Goal: Information Seeking & Learning: Learn about a topic

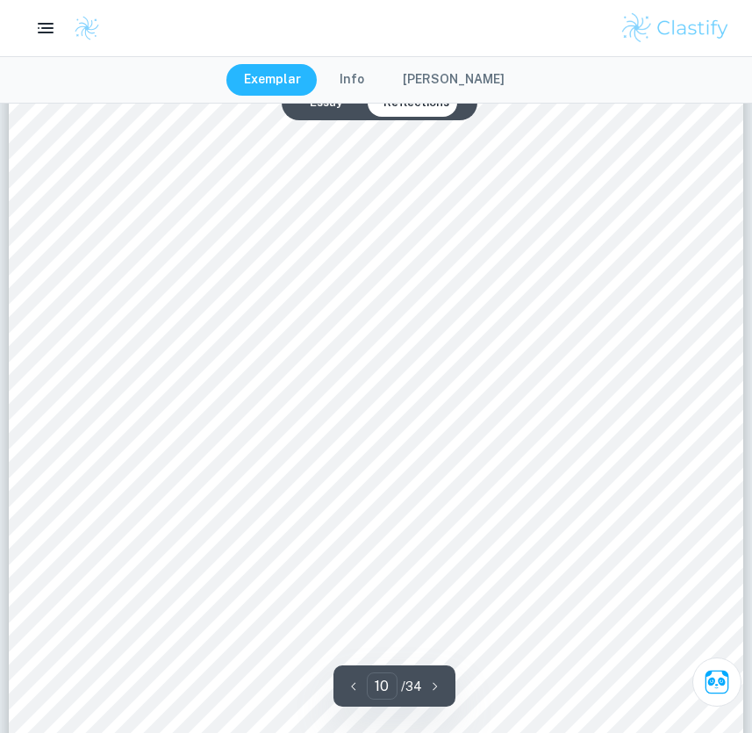
scroll to position [9950, 0]
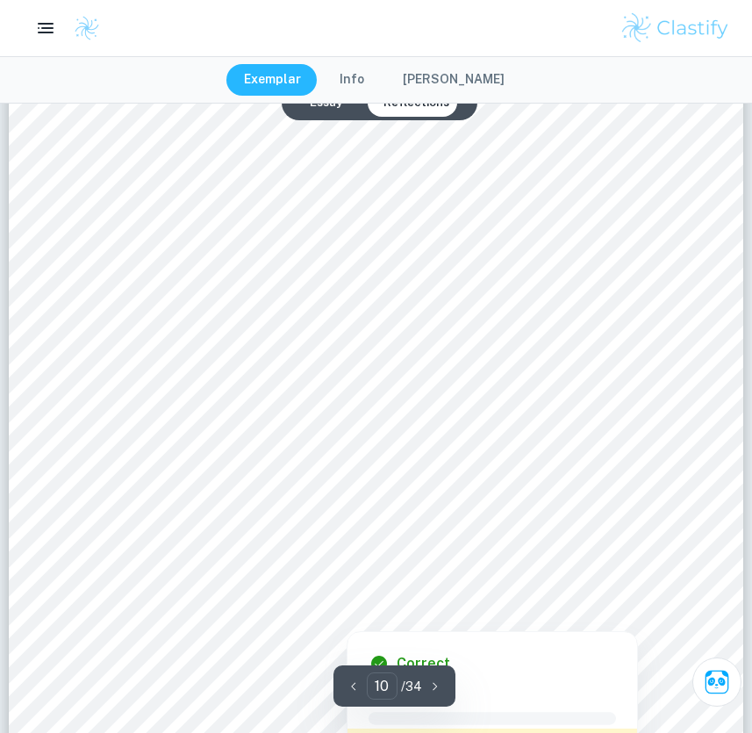
click at [275, 552] on div at bounding box center [353, 551] width 512 height 53
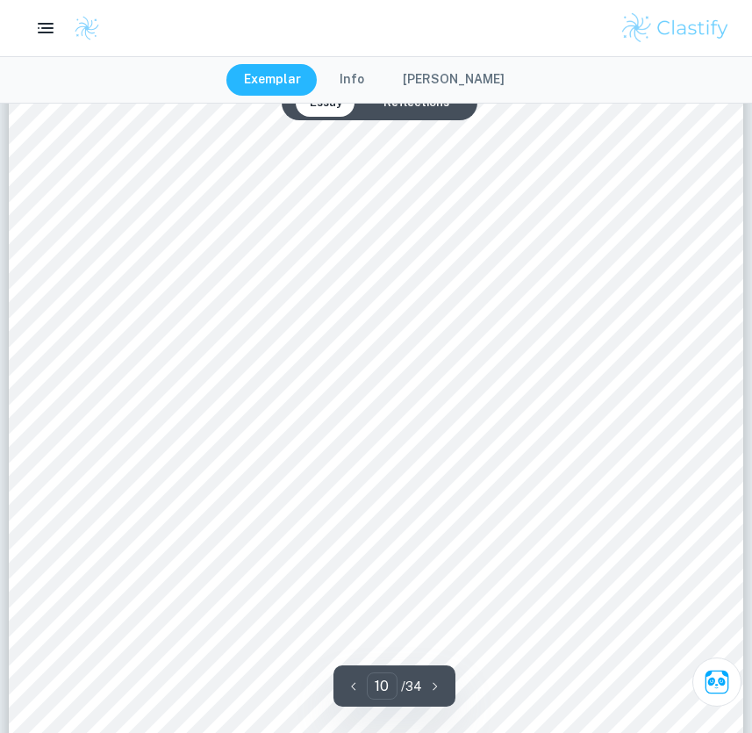
scroll to position [9618, 0]
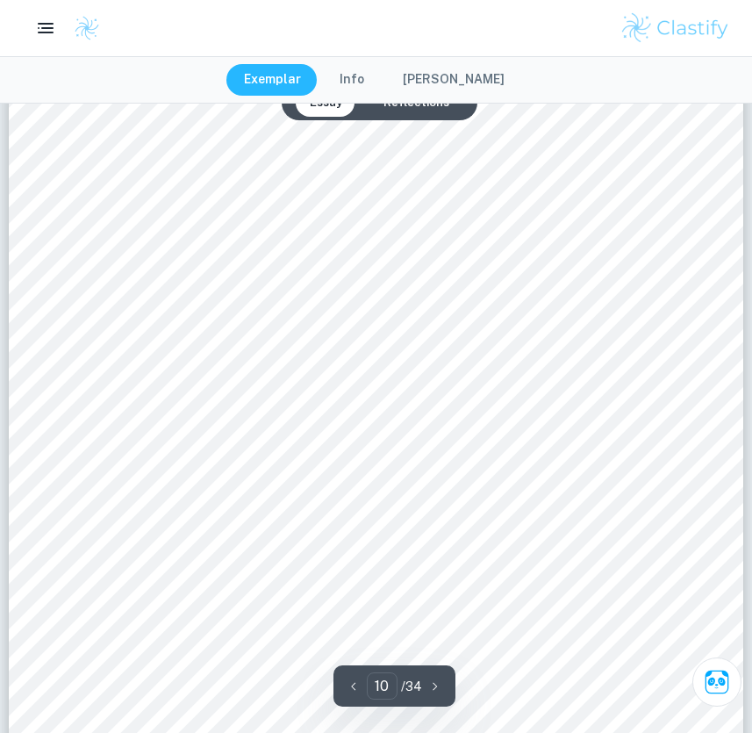
type input "1"
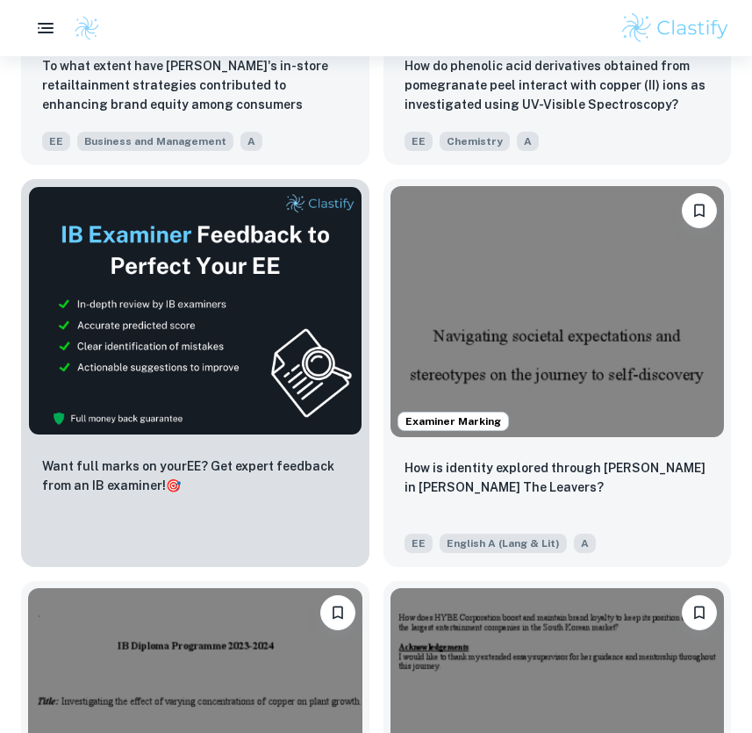
scroll to position [756, 0]
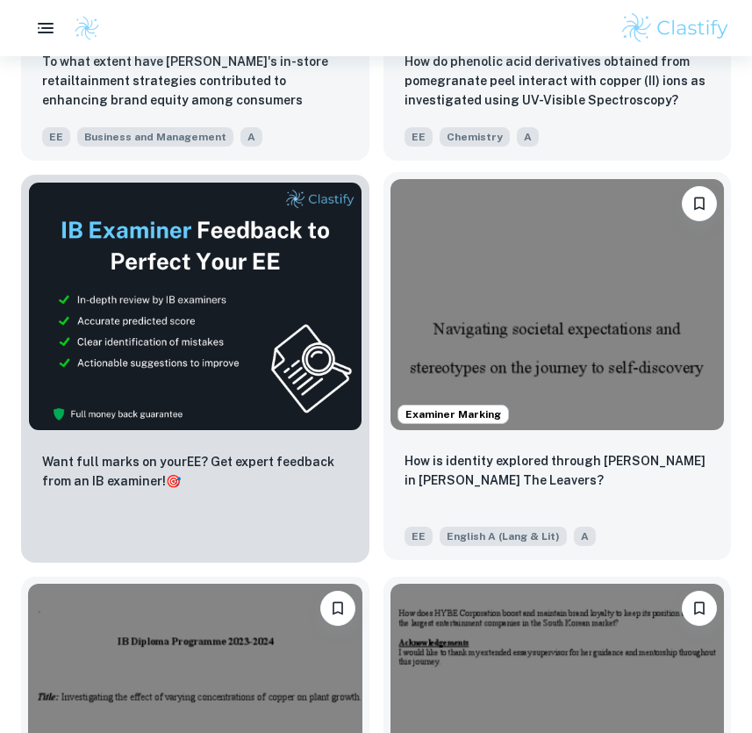
click at [464, 338] on img at bounding box center [558, 304] width 334 height 250
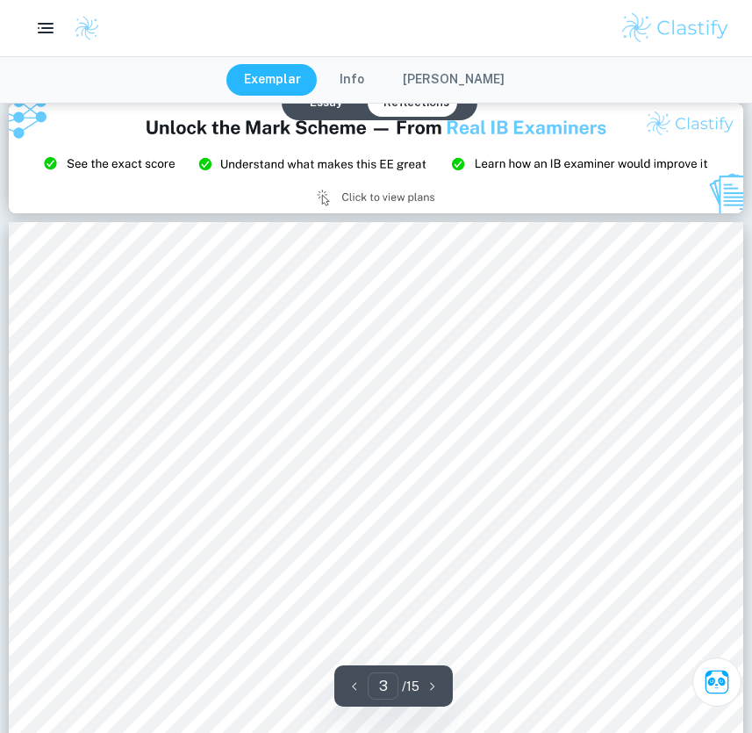
scroll to position [2234, 0]
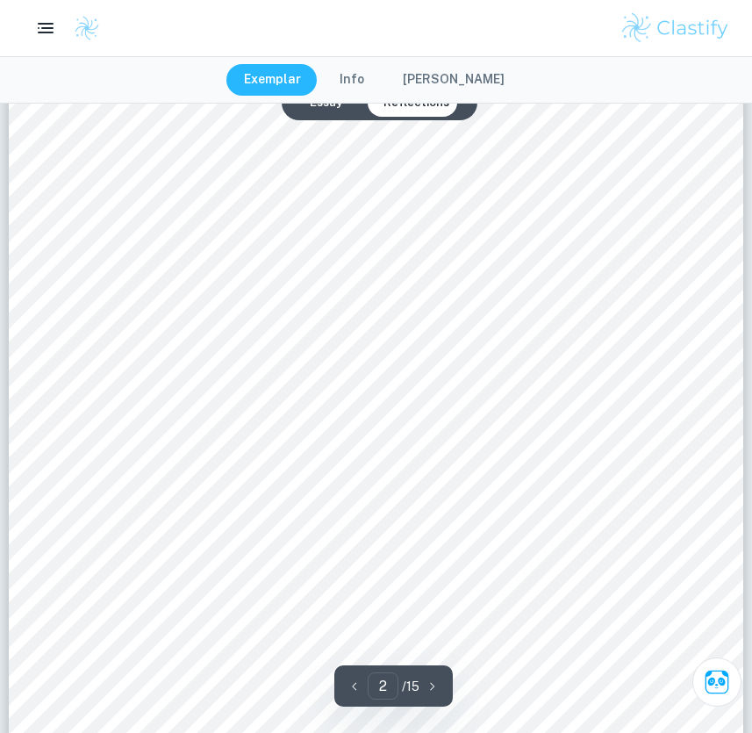
type input "1"
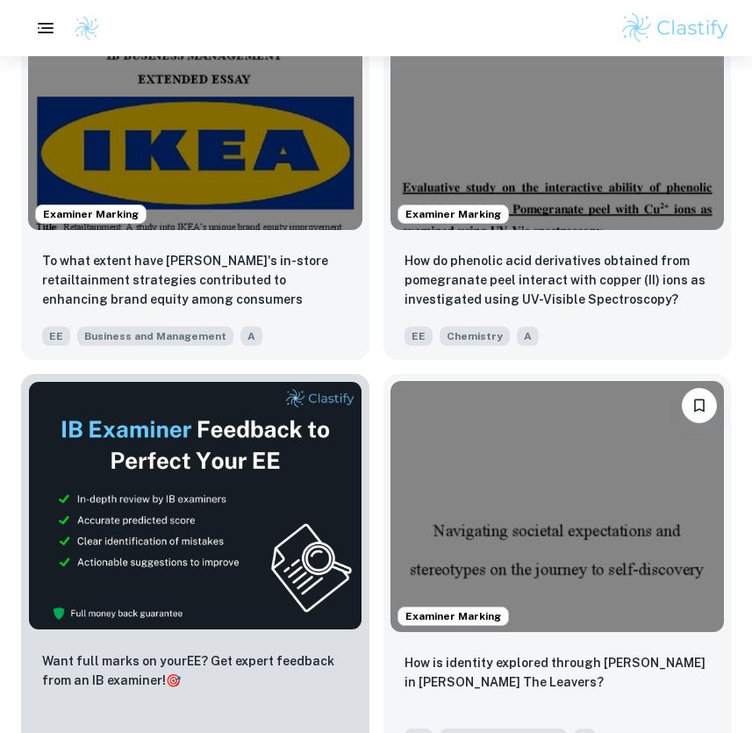
scroll to position [563, 0]
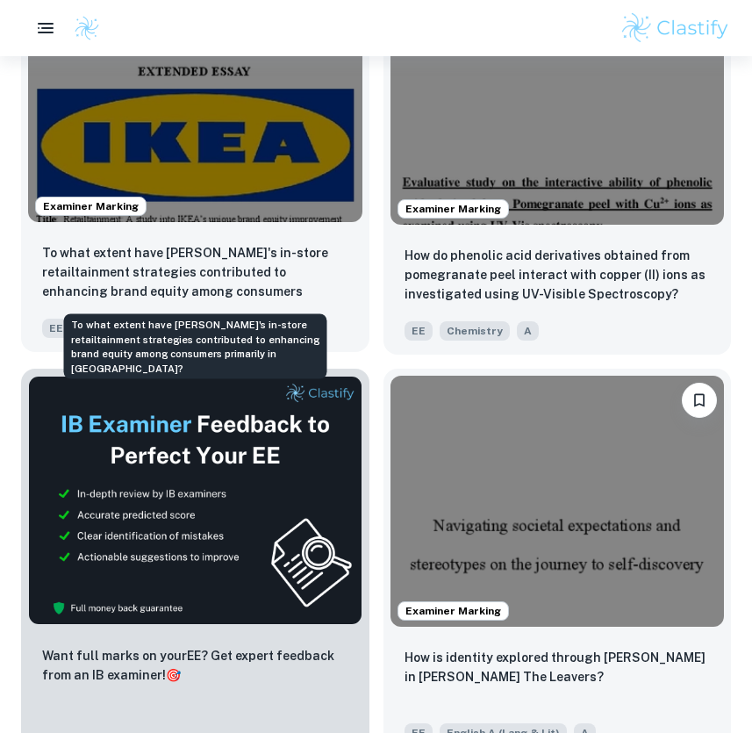
click at [184, 264] on p "To what extent have [PERSON_NAME]'s in-store retailtainment strategies contribu…" at bounding box center [195, 273] width 306 height 60
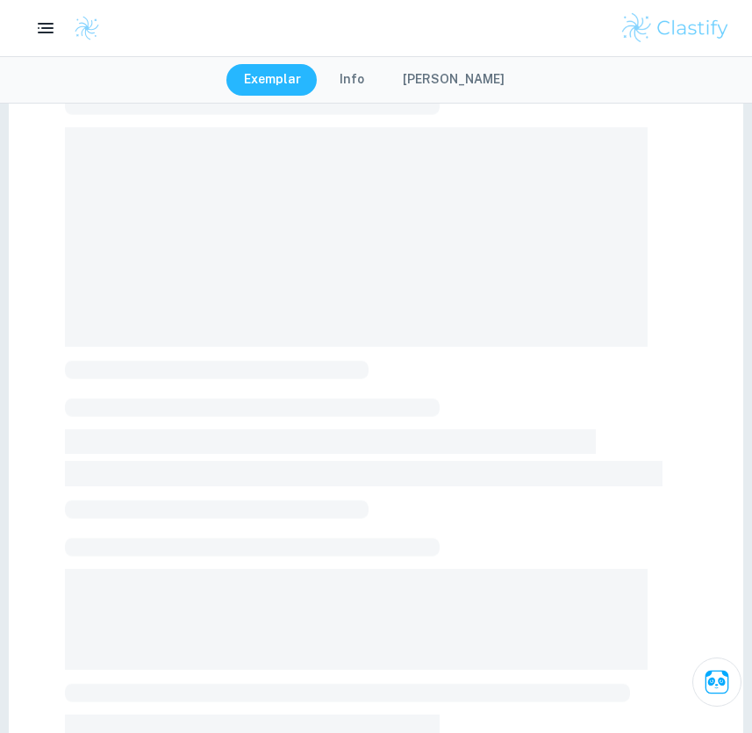
scroll to position [161, 0]
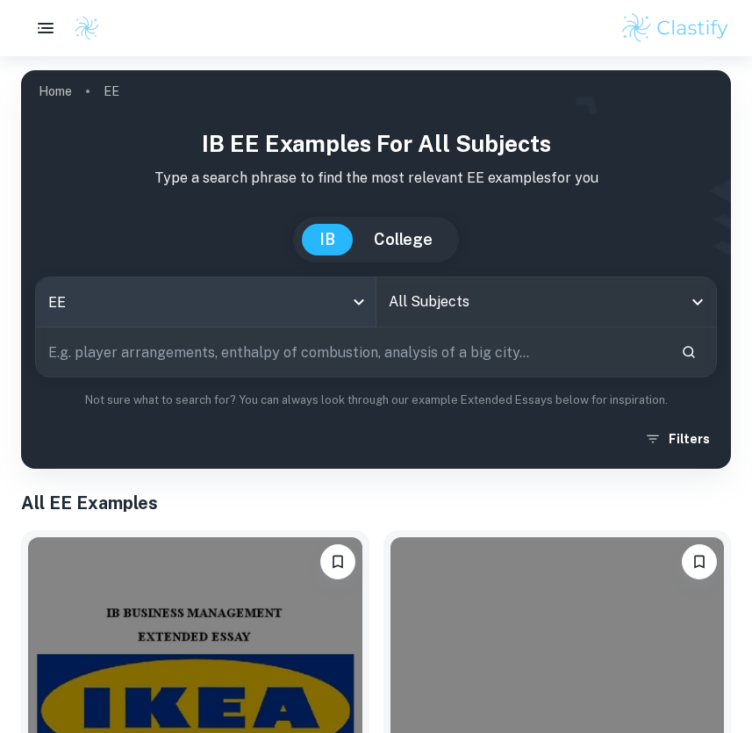
click at [257, 305] on body "We value your privacy We use cookies to enhance your browsing experience, serve…" at bounding box center [376, 422] width 752 height 733
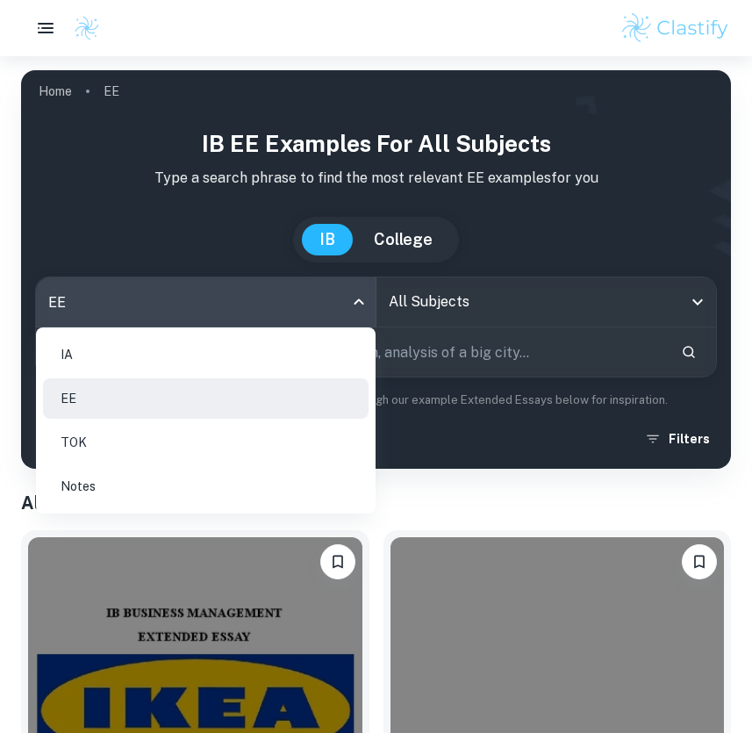
click at [446, 291] on div at bounding box center [376, 366] width 752 height 733
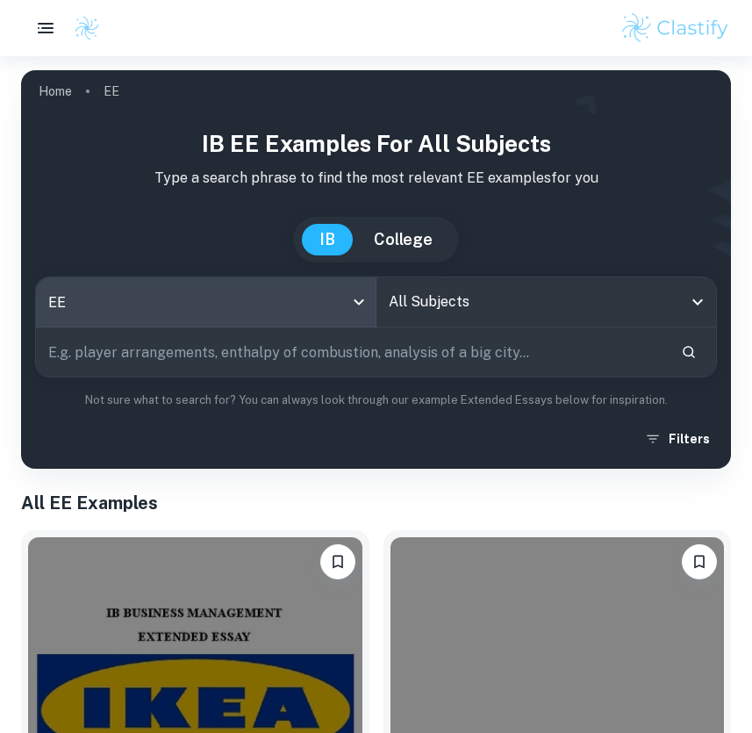
click at [494, 298] on input "All Subjects" at bounding box center [533, 301] width 298 height 33
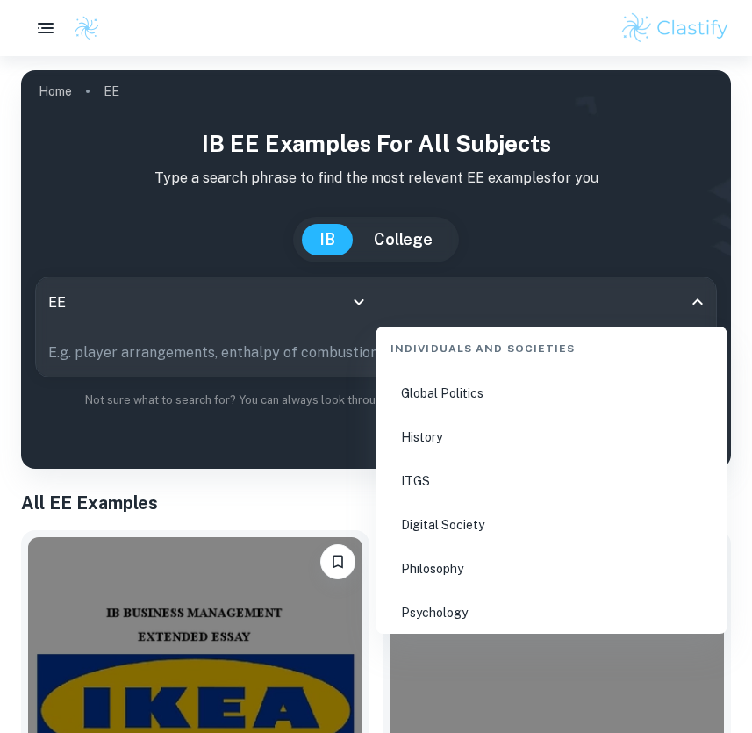
scroll to position [2218, 0]
click at [442, 612] on li "Psychology" at bounding box center [551, 609] width 337 height 40
type input "Psychology"
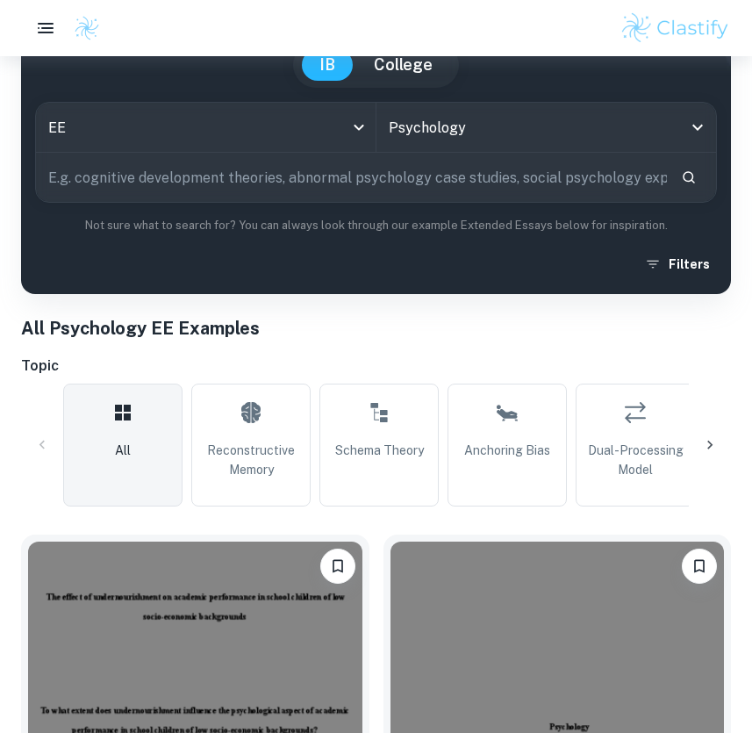
scroll to position [174, 0]
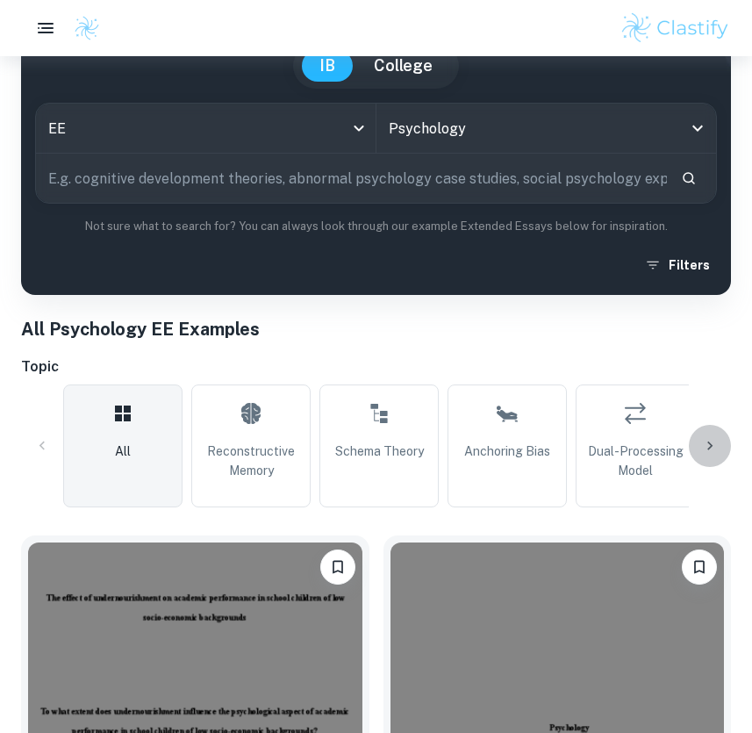
click at [707, 445] on icon at bounding box center [710, 446] width 18 height 18
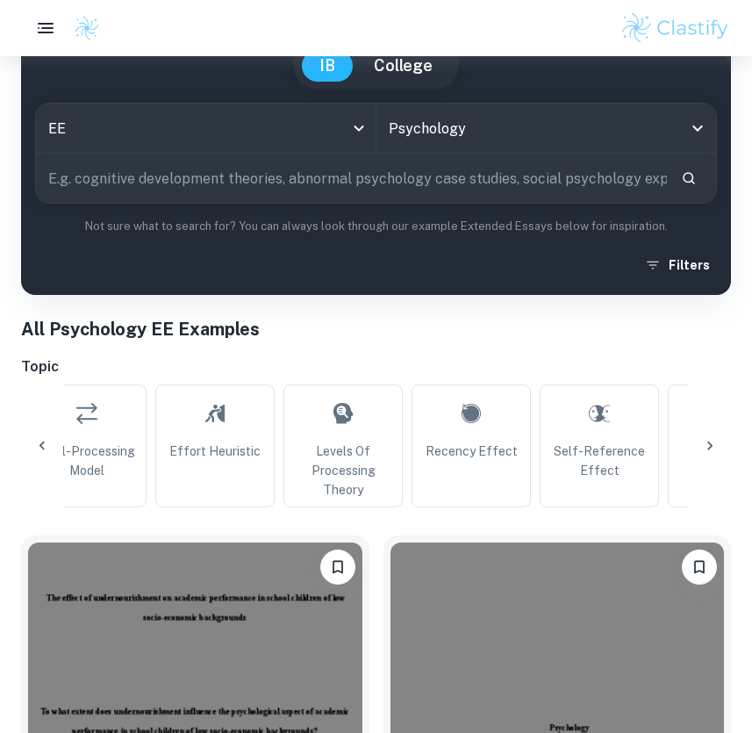
scroll to position [0, 588]
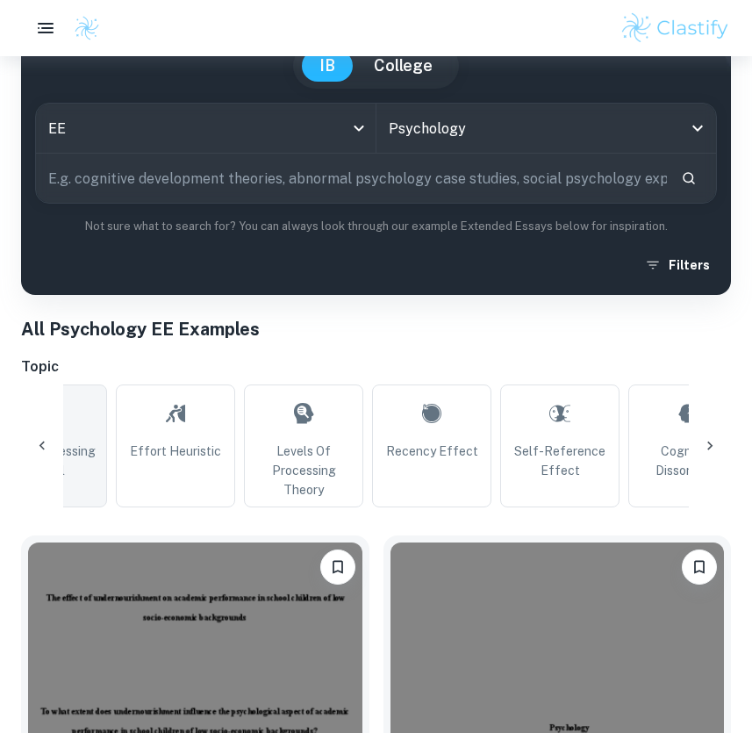
click at [78, 447] on span "Dual-Processing Model" at bounding box center [48, 460] width 104 height 39
type input "Dual-Processing Model"
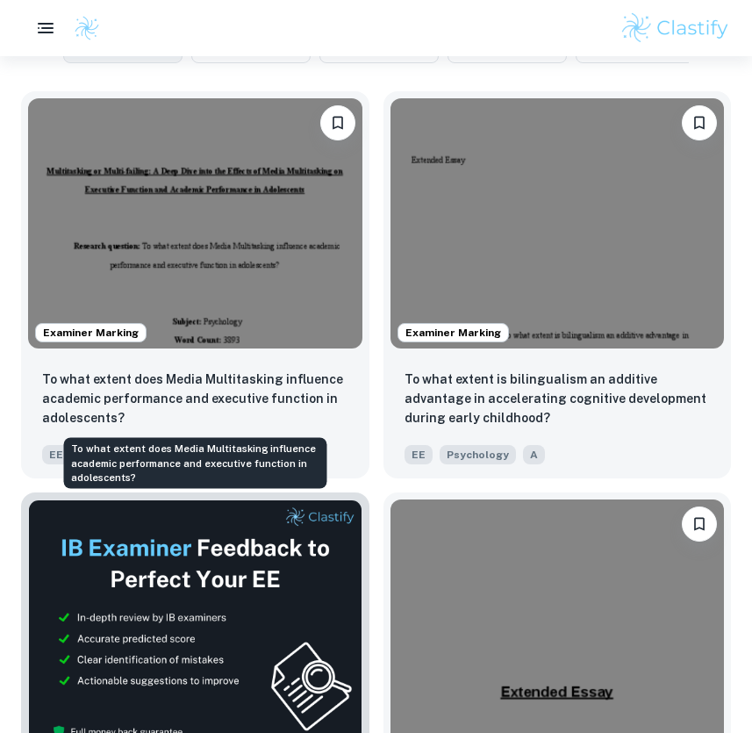
scroll to position [621, 0]
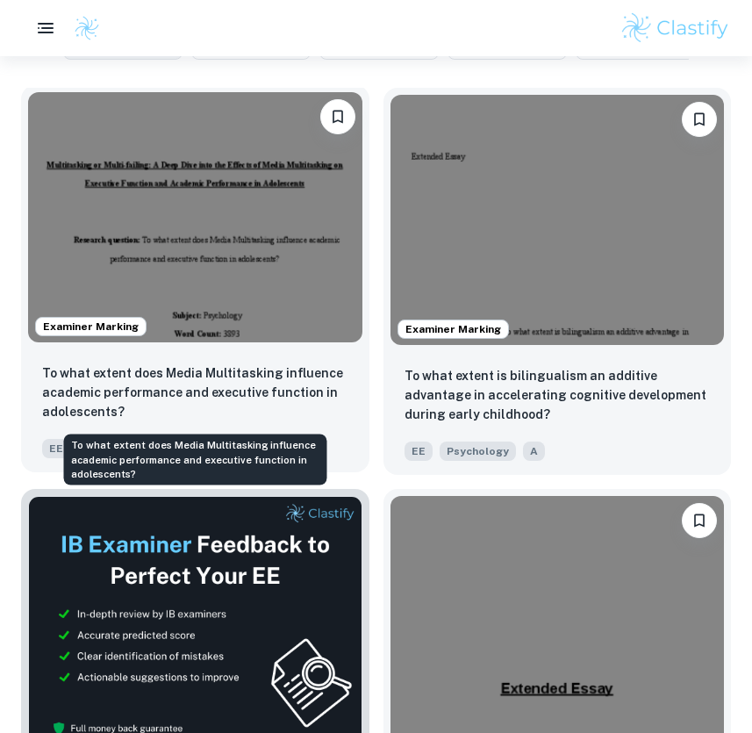
click at [273, 389] on p "To what extent does Media Multitasking influence academic performance and execu…" at bounding box center [195, 392] width 306 height 58
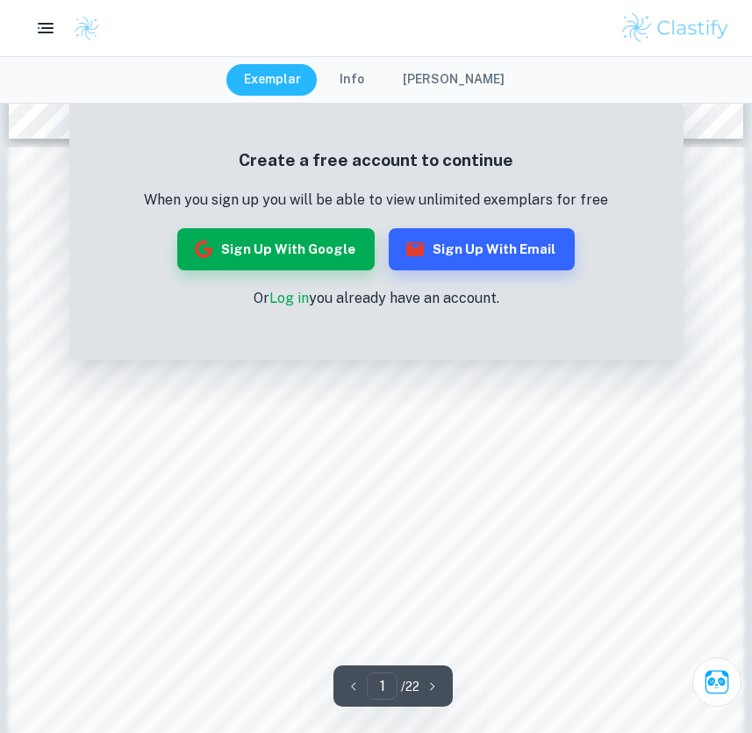
scroll to position [905, 0]
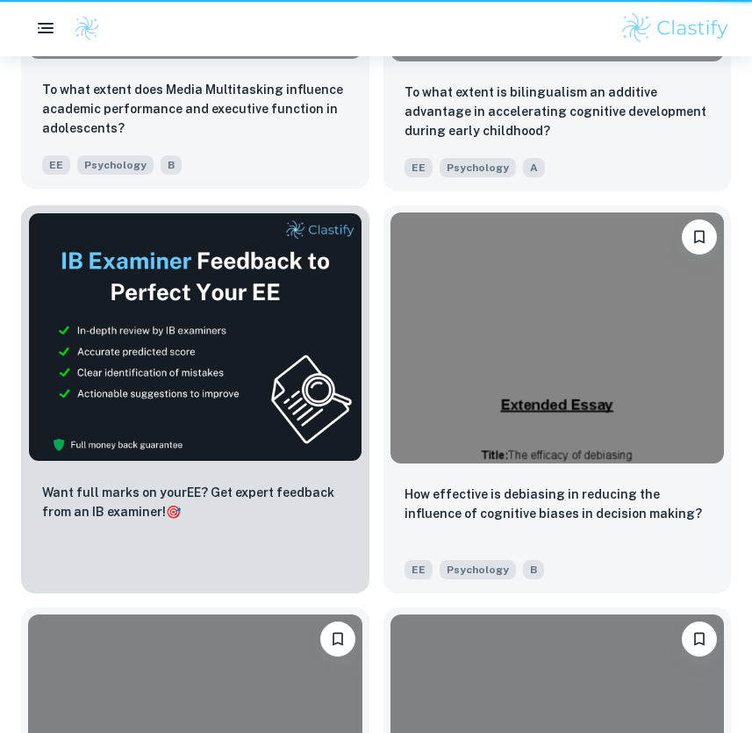
scroll to position [621, 0]
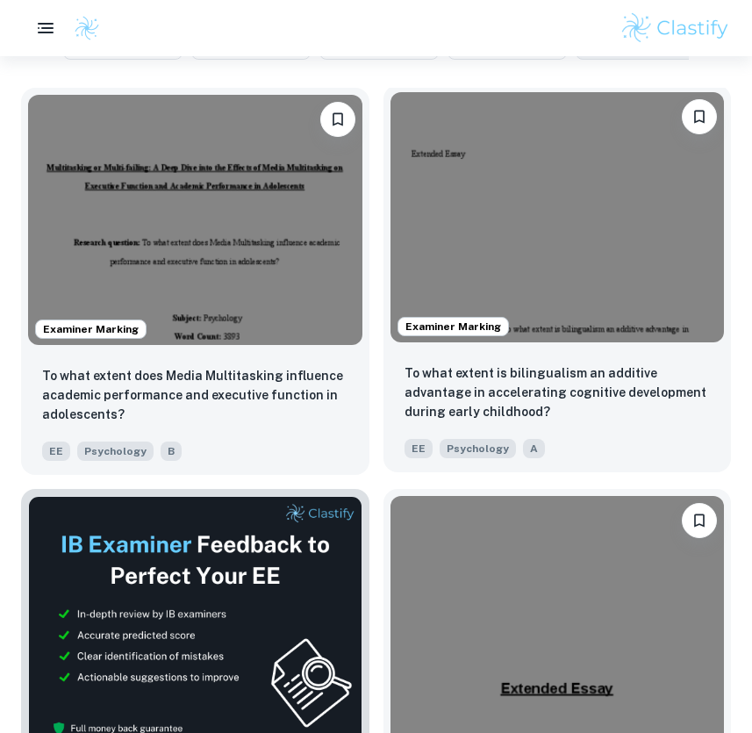
click at [536, 337] on img at bounding box center [558, 217] width 334 height 250
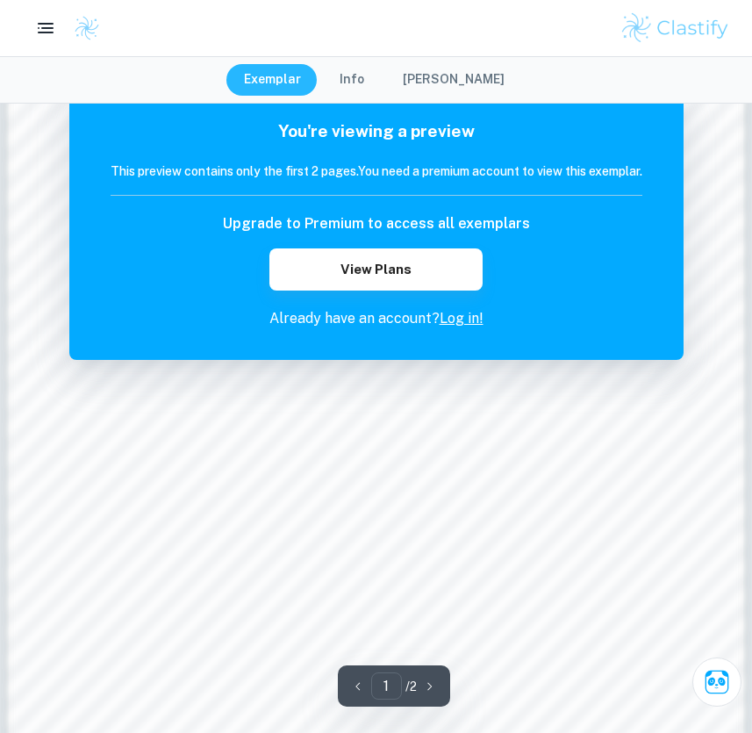
scroll to position [1270, 0]
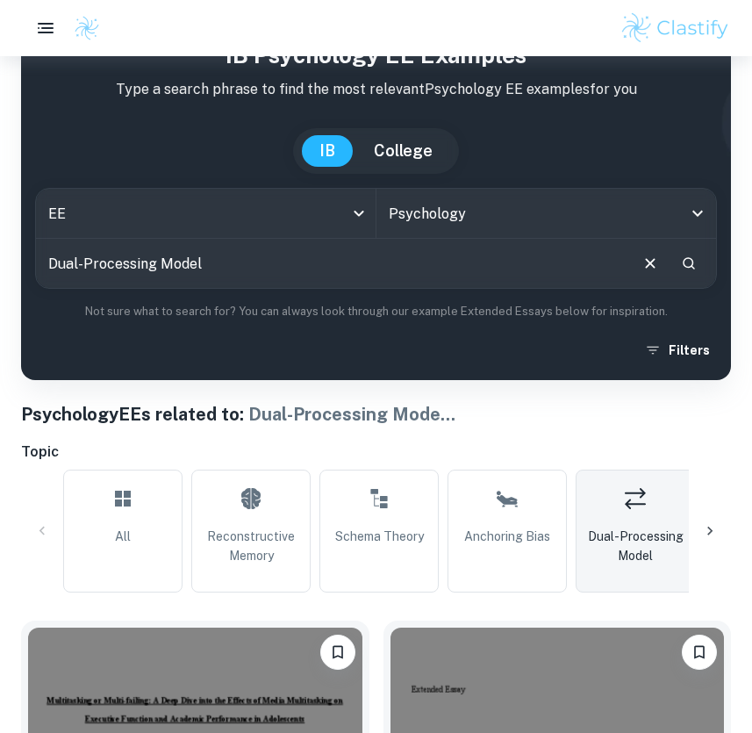
scroll to position [139, 0]
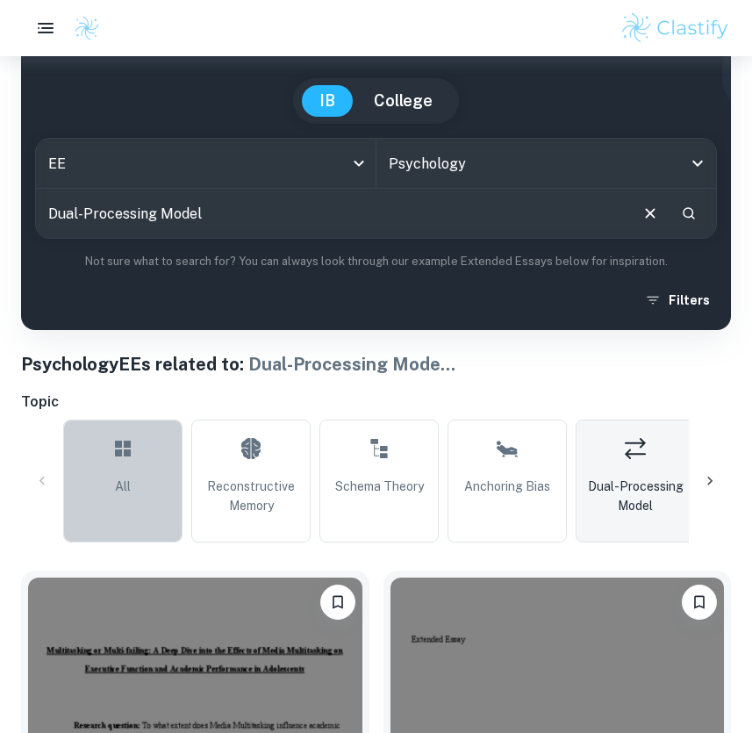
click at [115, 509] on link "All" at bounding box center [122, 480] width 119 height 123
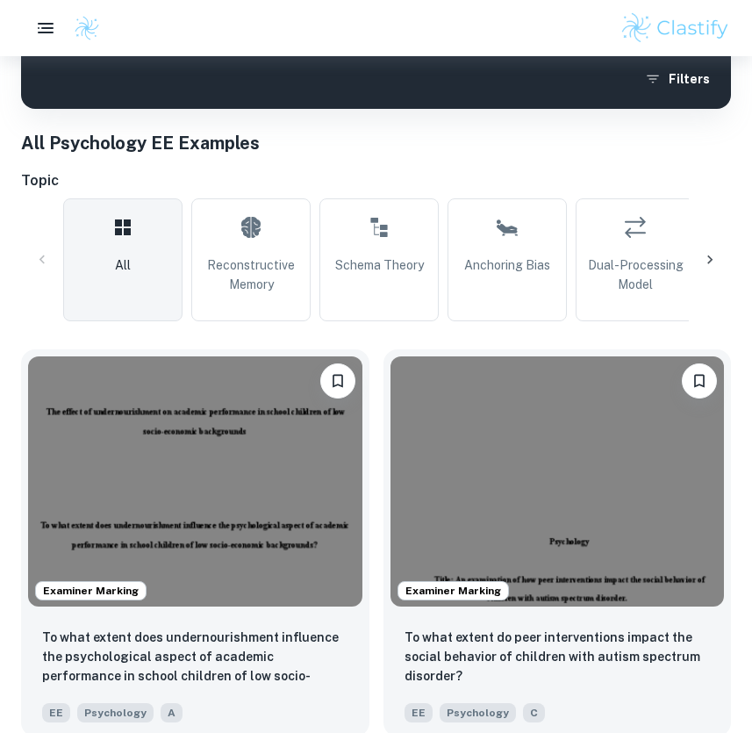
scroll to position [413, 0]
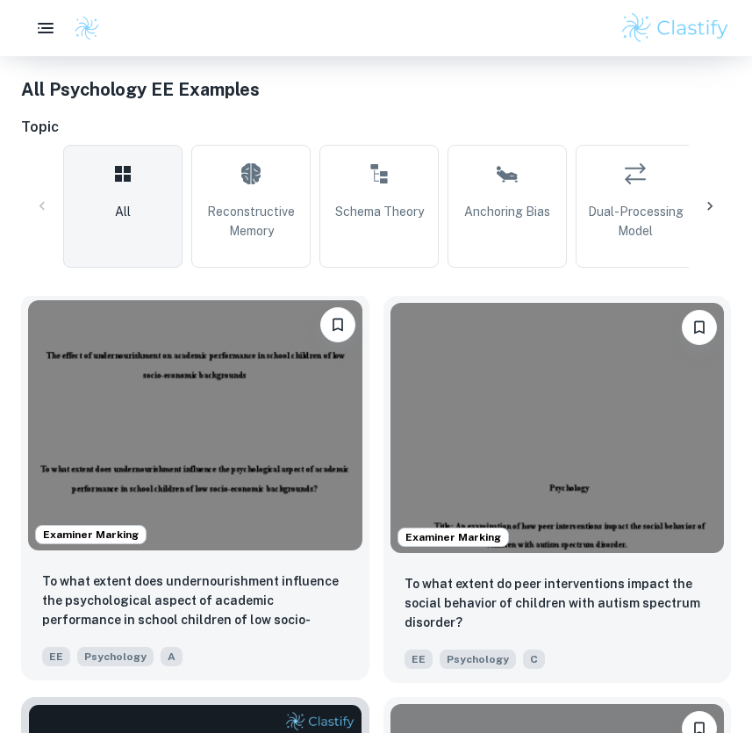
click at [211, 434] on img at bounding box center [195, 425] width 334 height 250
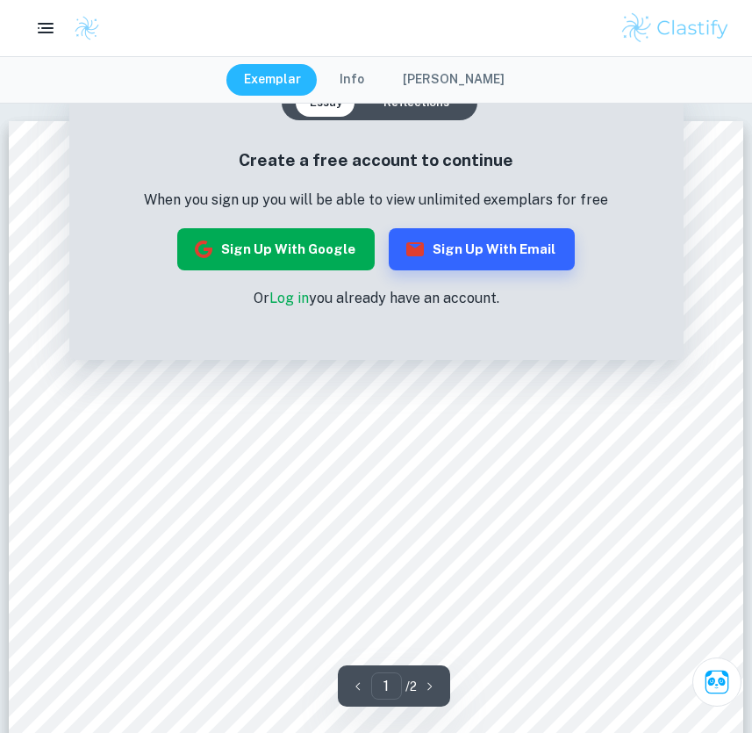
click at [307, 247] on button "Sign up with Google" at bounding box center [275, 249] width 197 height 42
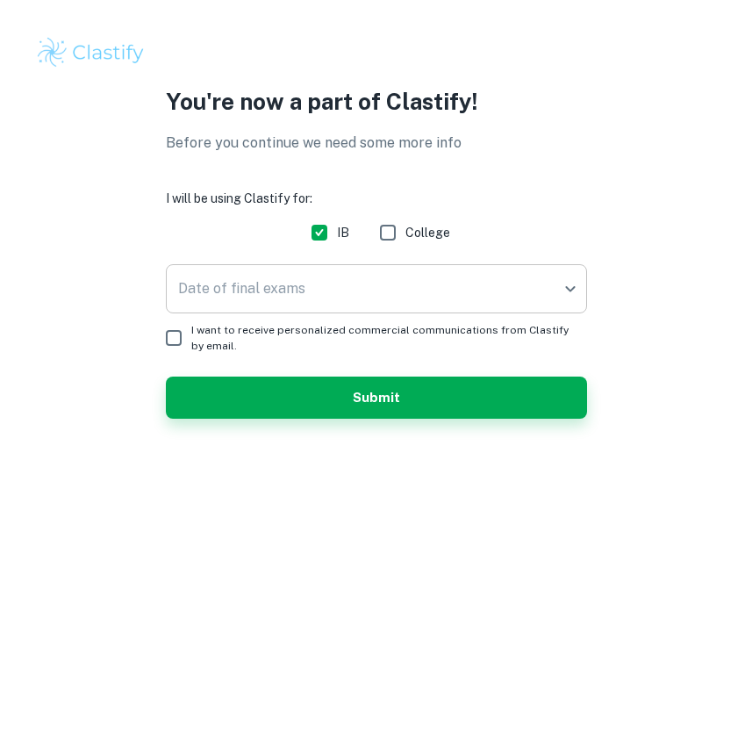
click at [390, 291] on body "We value your privacy We use cookies to enhance your browsing experience, serve…" at bounding box center [376, 366] width 752 height 733
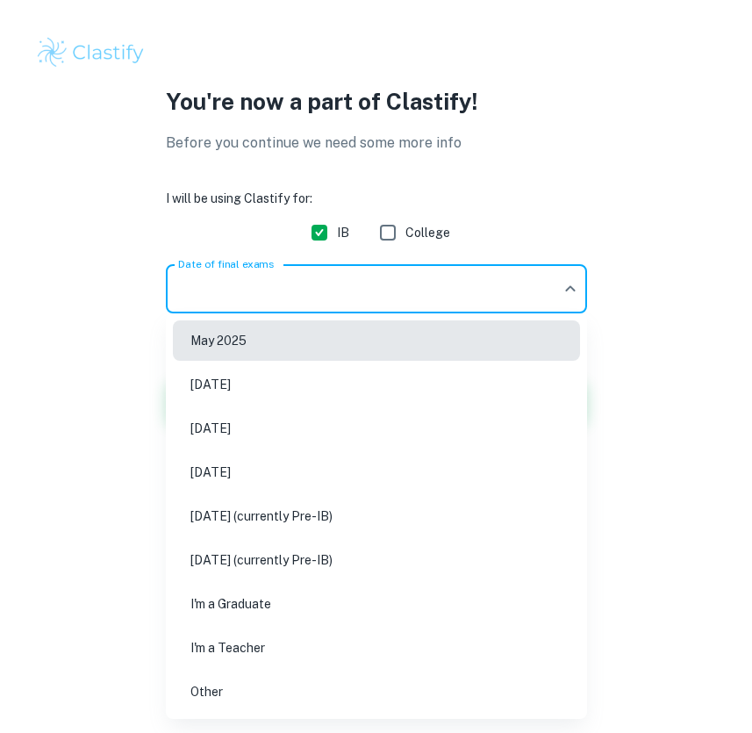
click at [321, 434] on li "May 2026" at bounding box center [376, 428] width 407 height 40
type input "M26"
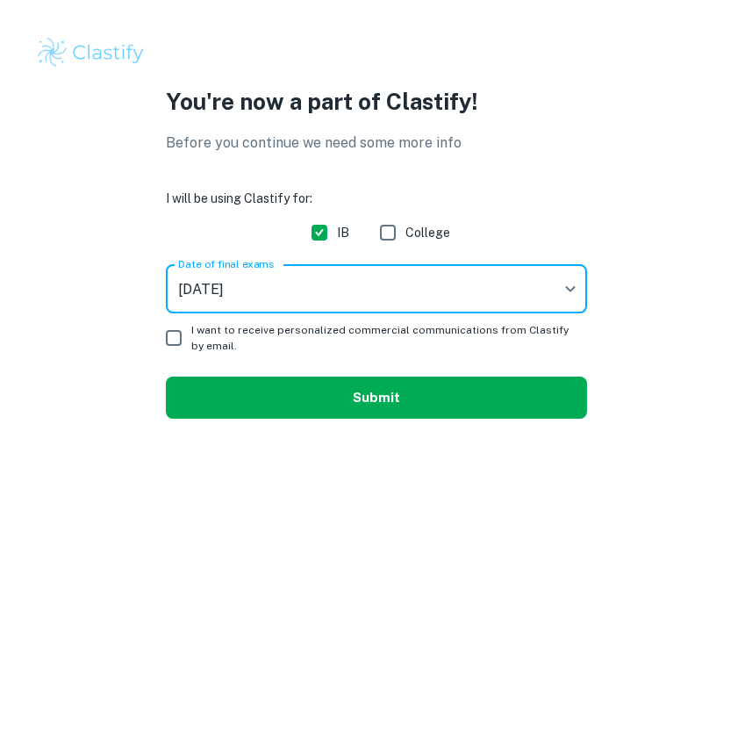
click at [327, 405] on button "Submit" at bounding box center [376, 397] width 421 height 42
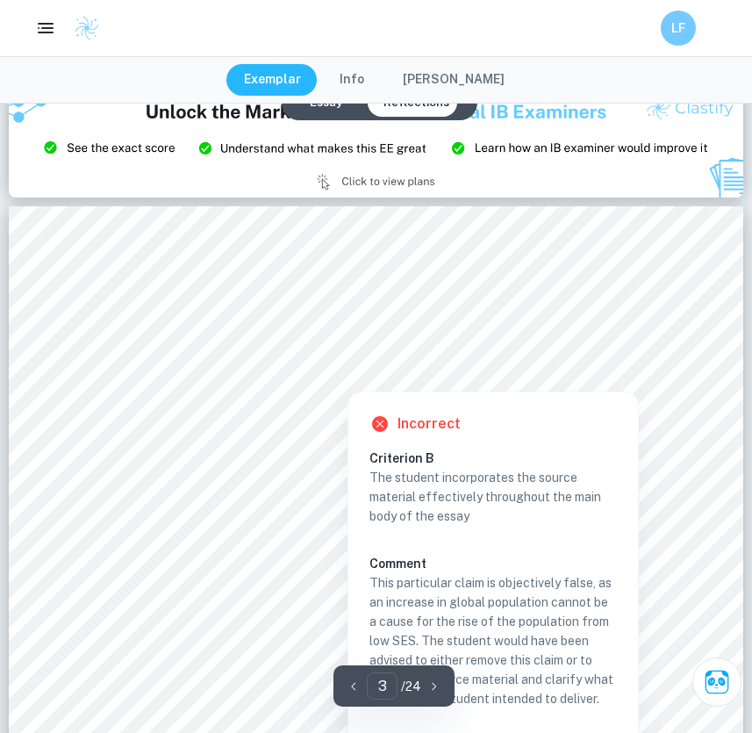
scroll to position [2261, 0]
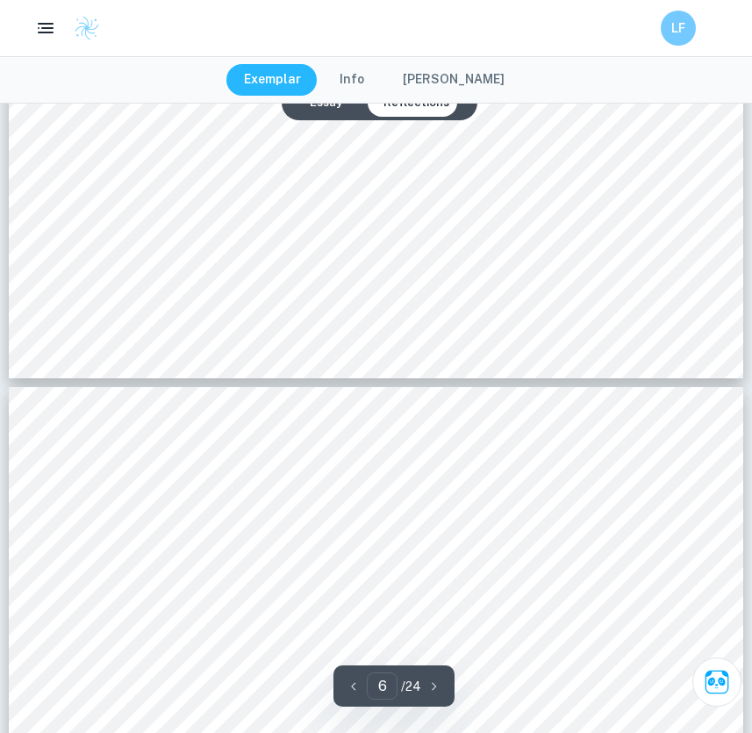
type input "7"
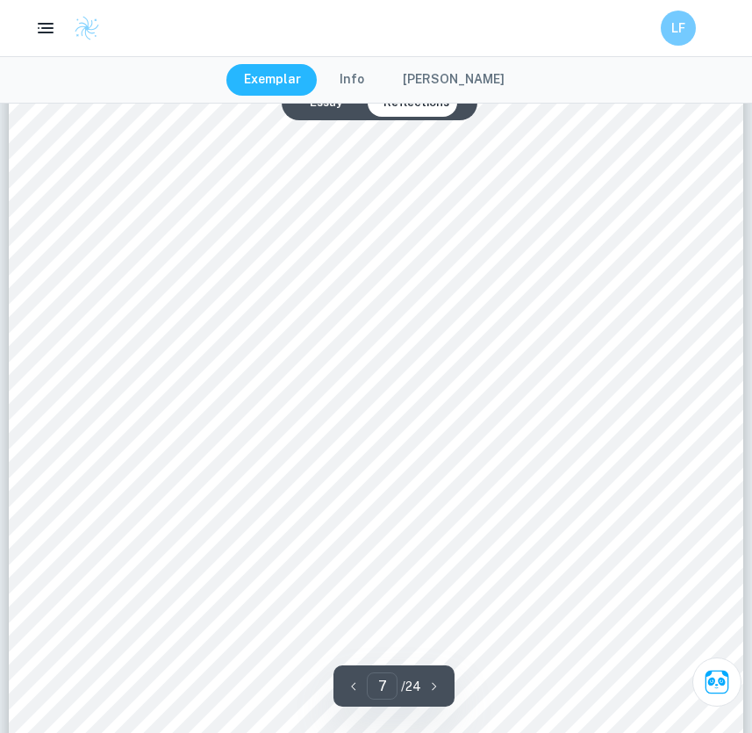
scroll to position [6615, 0]
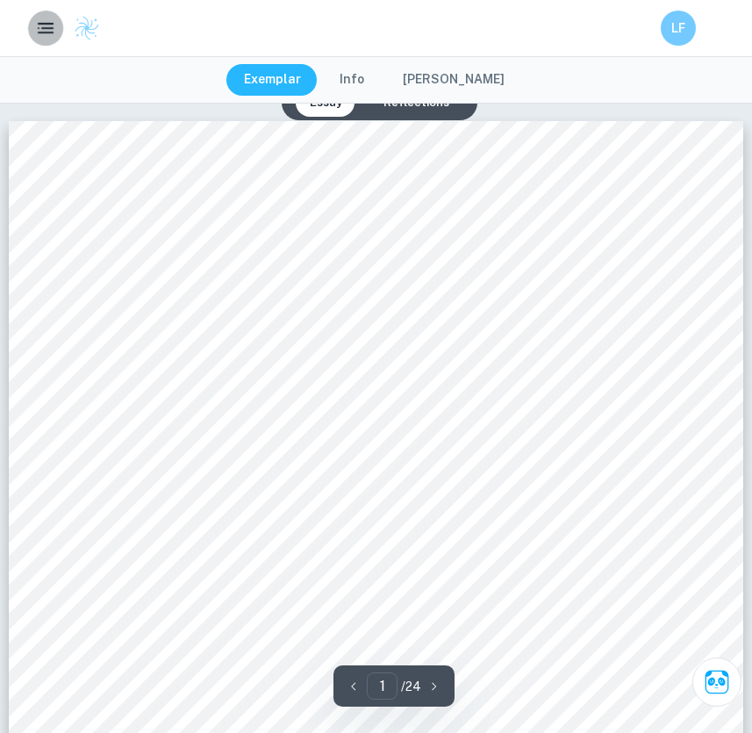
click at [48, 28] on rect "button" at bounding box center [47, 28] width 12 height 2
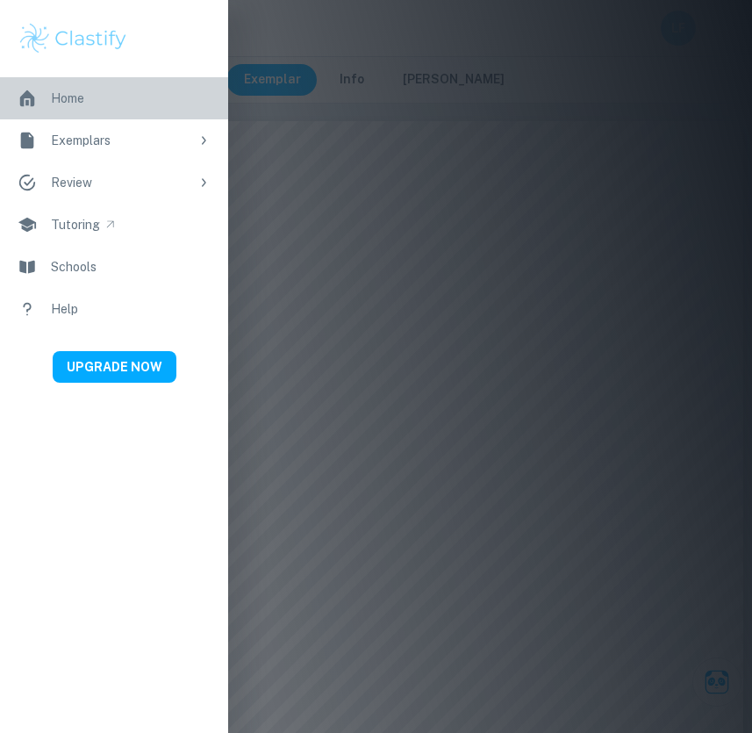
click at [69, 108] on link "Home" at bounding box center [114, 98] width 228 height 42
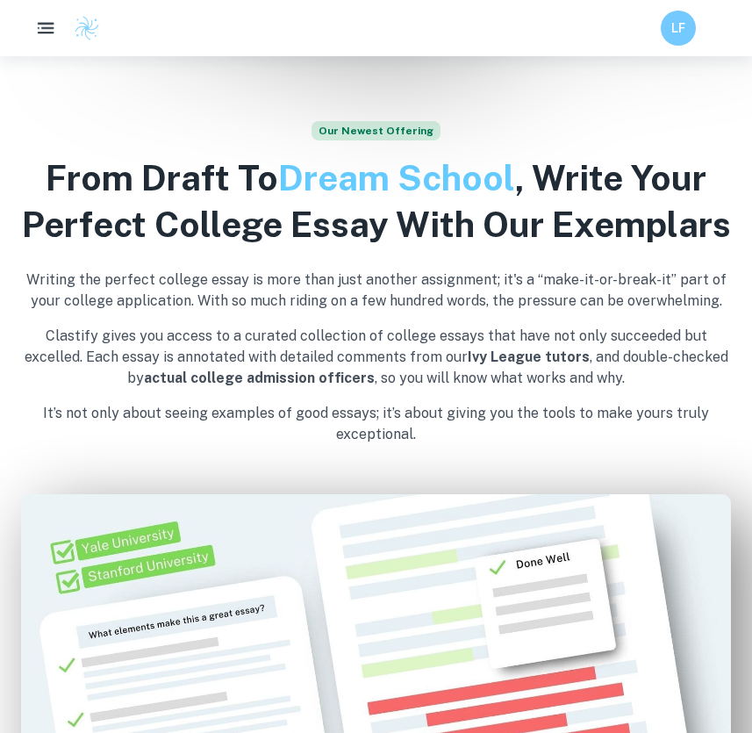
scroll to position [598, 0]
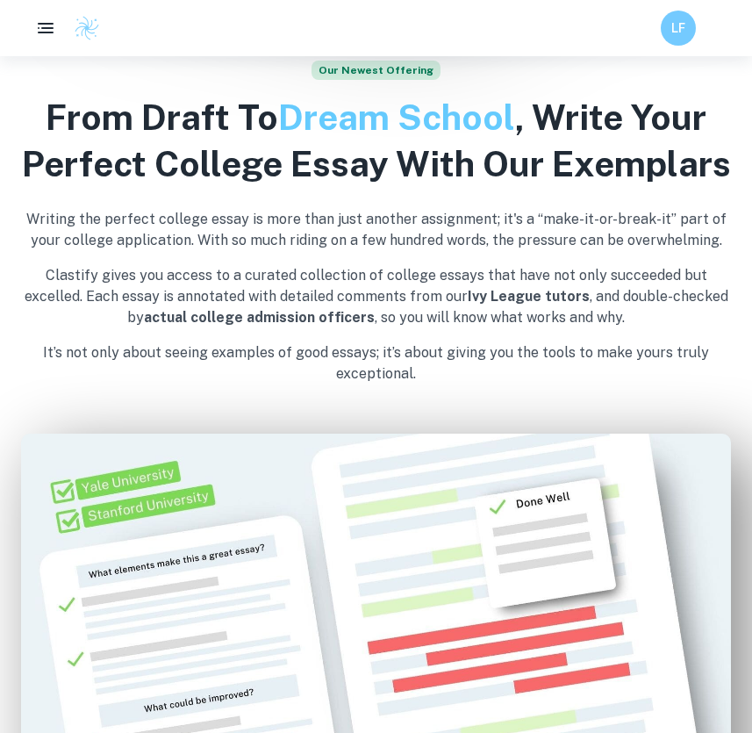
click at [43, 46] on div "LF" at bounding box center [376, 28] width 752 height 56
click at [42, 30] on icon "button" at bounding box center [46, 29] width 22 height 22
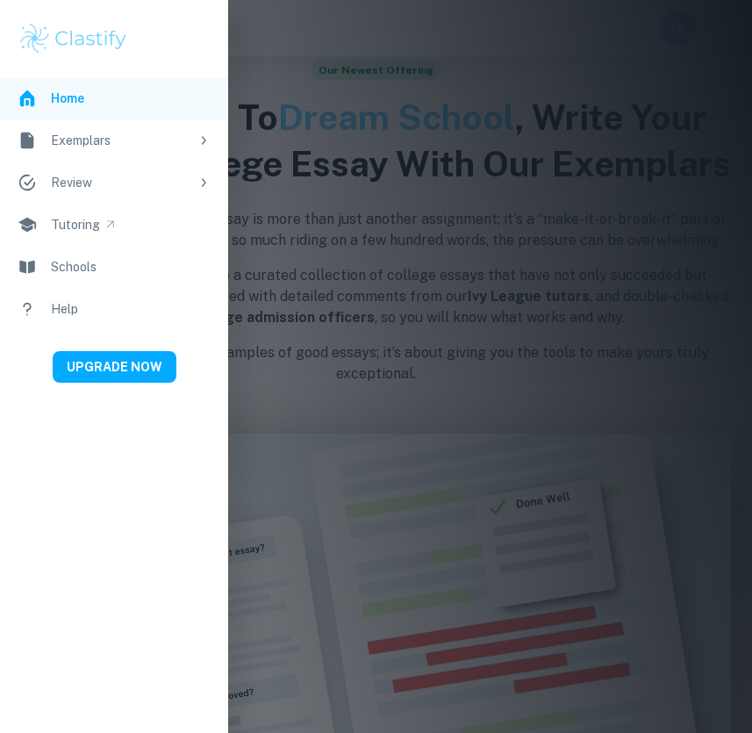
click at [102, 136] on div "Exemplars" at bounding box center [120, 140] width 139 height 19
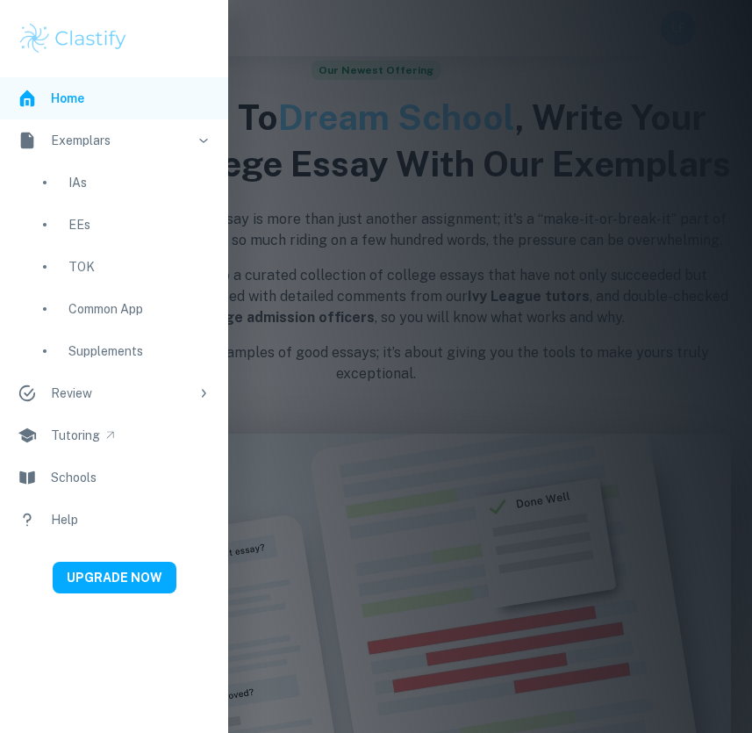
click at [87, 224] on div "EEs" at bounding box center [139, 224] width 142 height 19
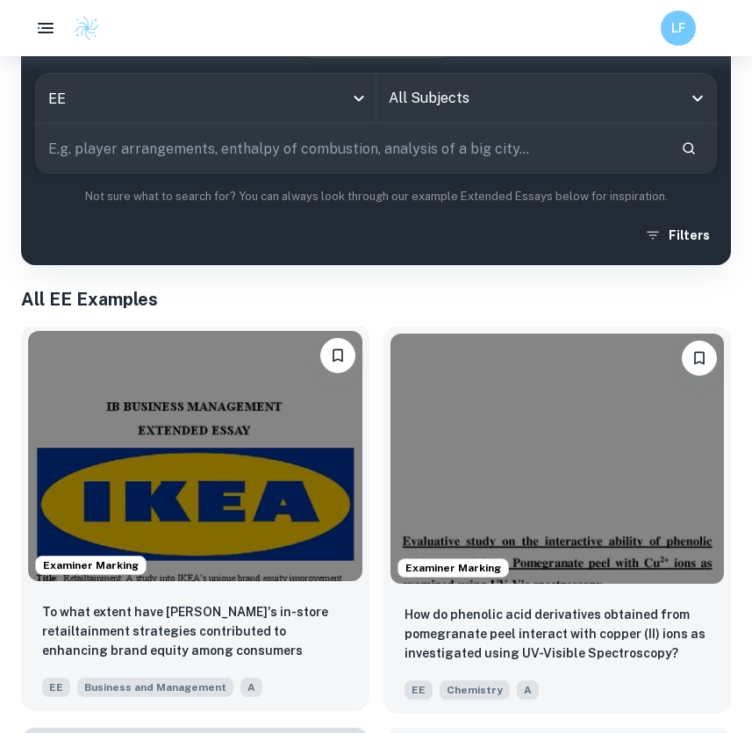
scroll to position [216, 0]
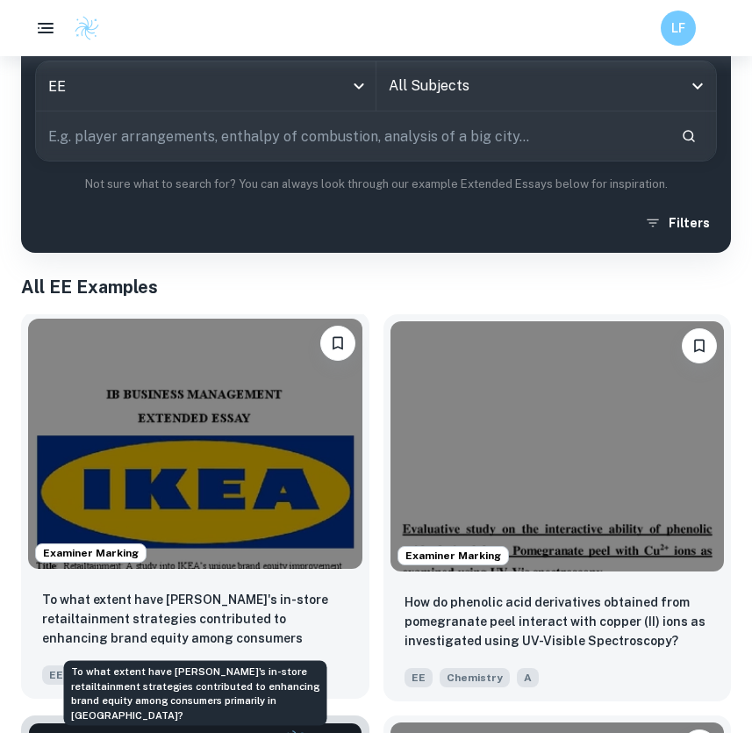
click at [195, 625] on p "To what extent have [PERSON_NAME]'s in-store retailtainment strategies contribu…" at bounding box center [195, 620] width 306 height 60
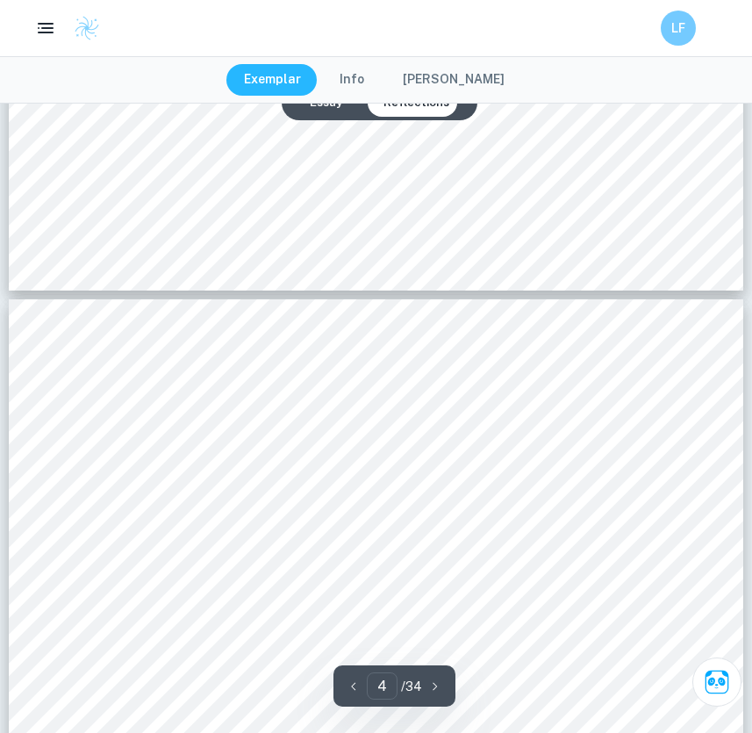
type input "5"
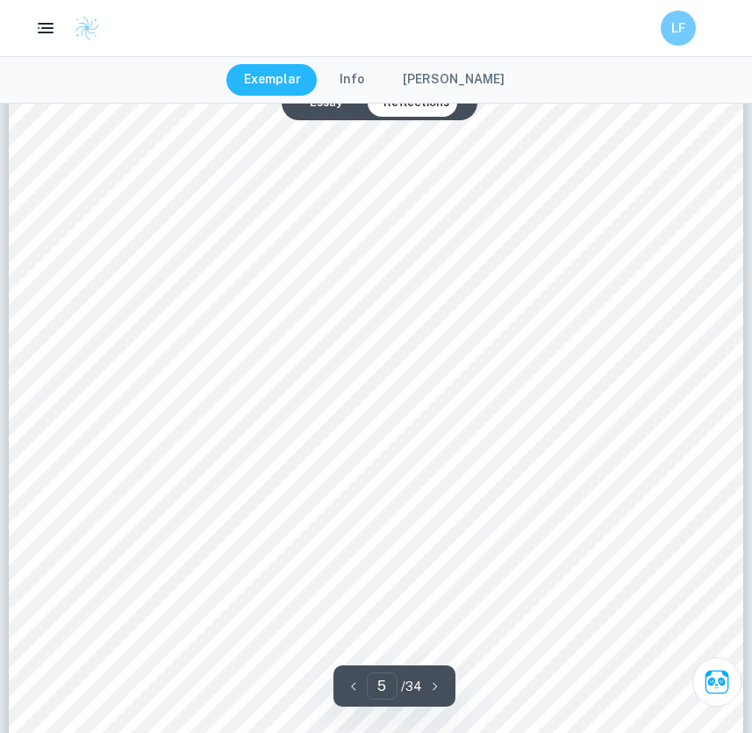
scroll to position [4468, 0]
